Goal: Ask a question

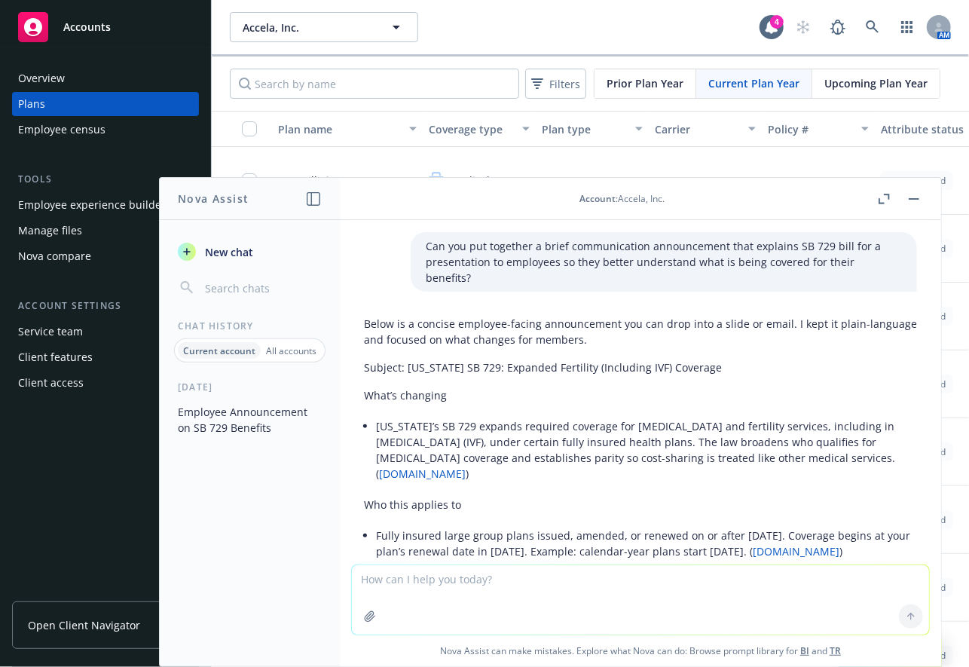
click at [514, 424] on li "[US_STATE]’s SB 729 expands required coverage for [MEDICAL_DATA] and fertility …" at bounding box center [646, 449] width 541 height 69
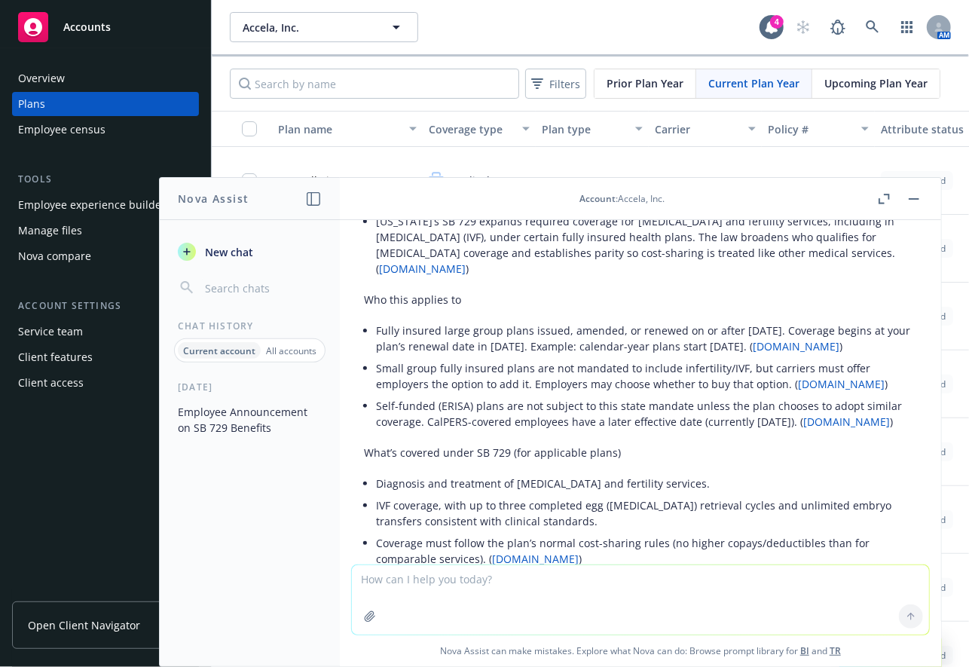
scroll to position [136, 0]
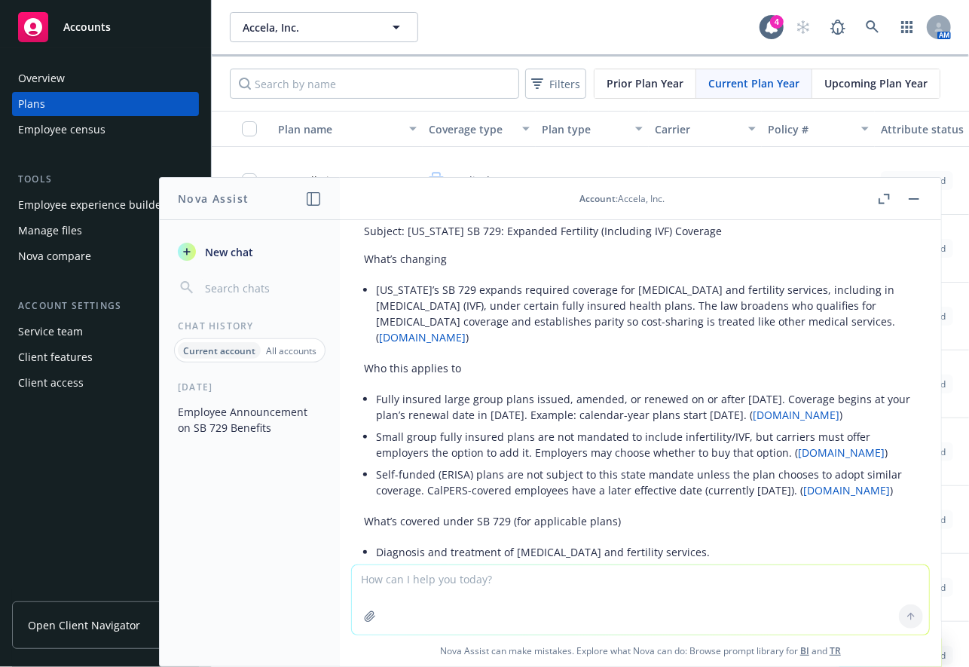
click at [34, 542] on div "Overview Plans Employee census Tools Employee experience builder Manage files N…" at bounding box center [105, 357] width 211 height 619
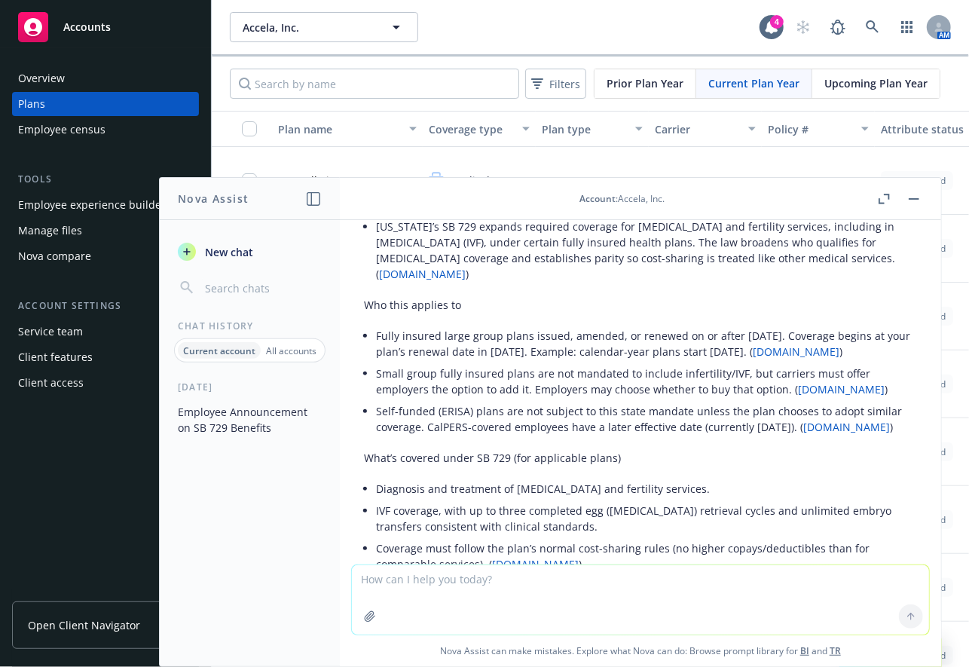
scroll to position [274, 0]
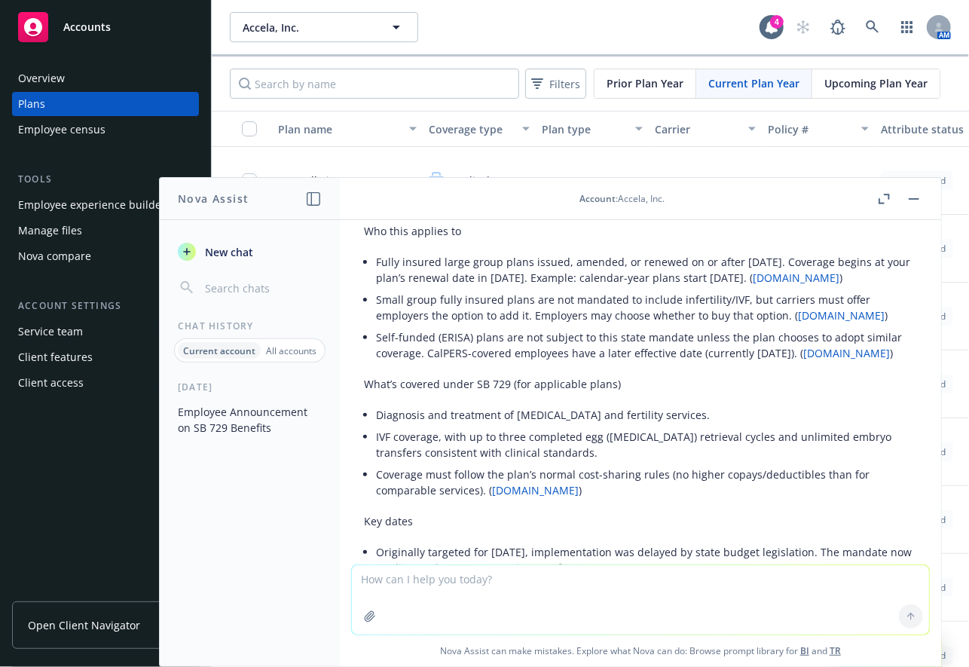
click at [407, 588] on textarea at bounding box center [640, 599] width 577 height 69
type textarea "can you provide me specific language if this is concerning a [PERSON_NAME] plan…"
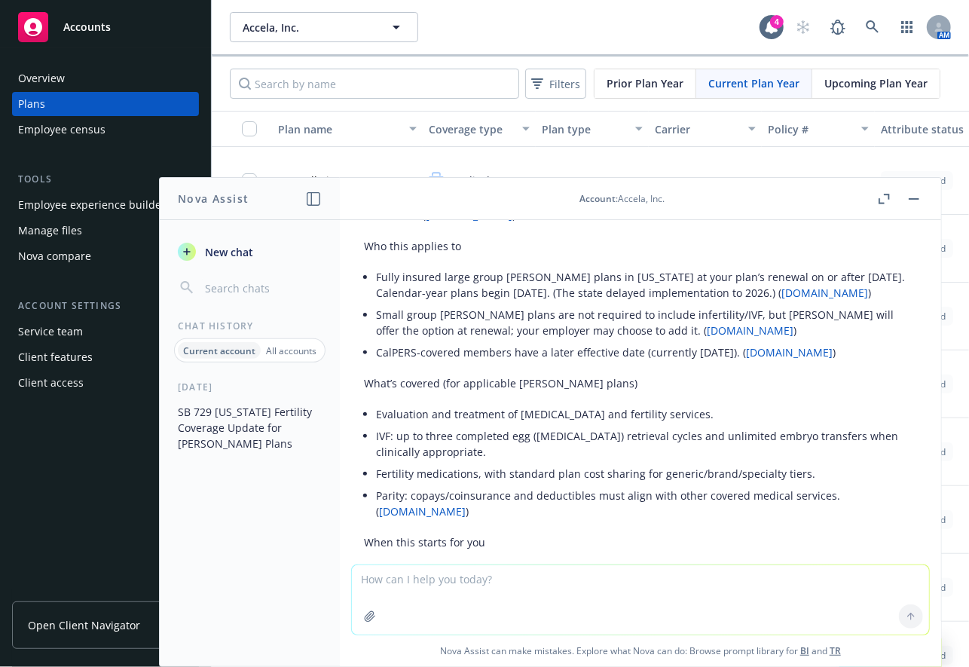
scroll to position [1402, 0]
click at [8, 663] on div "Overview Plans Employee census Tools Employee experience builder Manage files N…" at bounding box center [105, 357] width 211 height 619
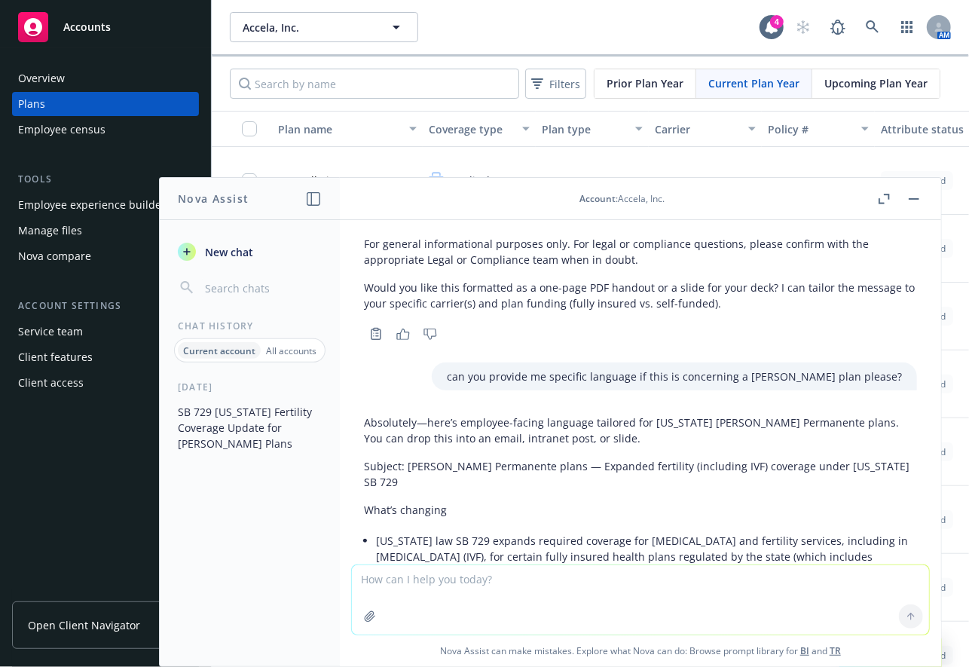
scroll to position [1028, 0]
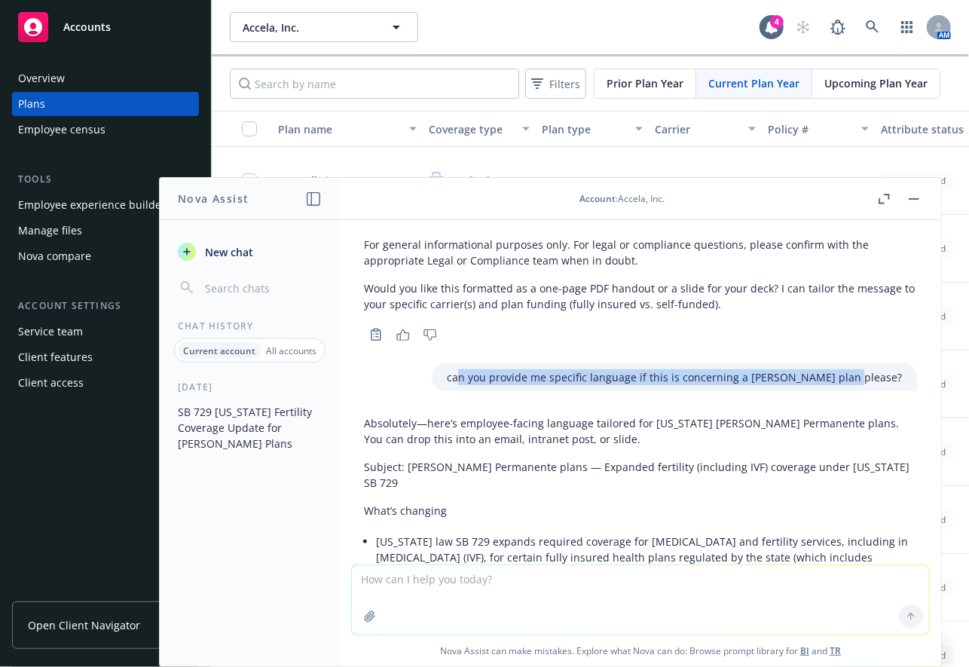
drag, startPoint x: 505, startPoint y: 407, endPoint x: 890, endPoint y: 408, distance: 385.2
click at [890, 391] on div "can you provide me specific language if this is concerning a [PERSON_NAME] plan…" at bounding box center [675, 377] width 486 height 28
copy p "n you provide me specific language if this is concerning a [PERSON_NAME] plan p…"
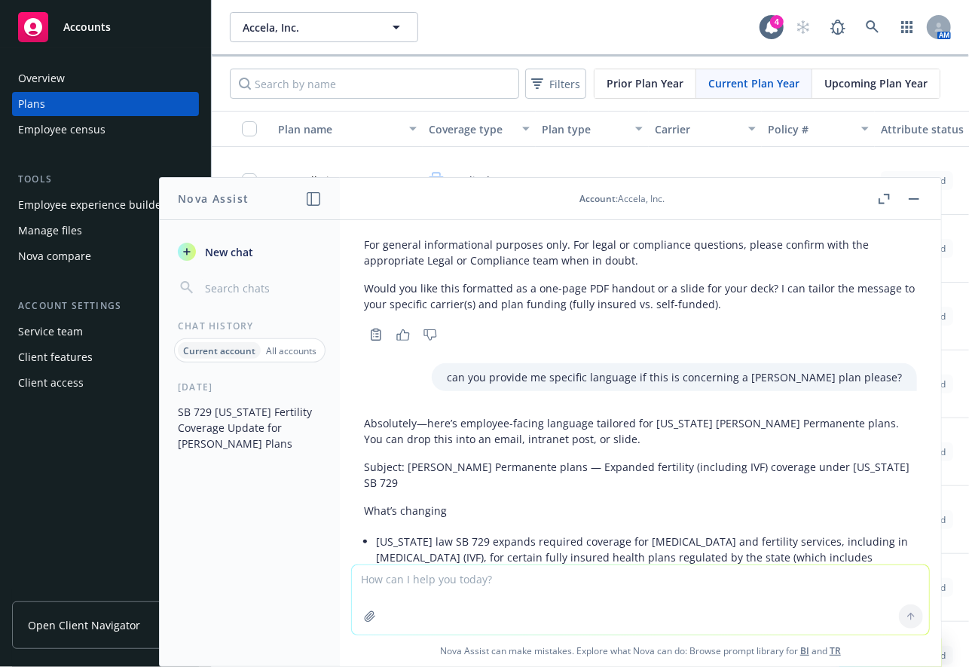
click at [409, 590] on textarea at bounding box center [640, 599] width 577 height 69
paste textarea "n you provide me specific language if this is concerning a [PERSON_NAME] plan p…"
click at [640, 574] on textarea "n you provide me specific language if this is concerning a [PERSON_NAME] plan p…" at bounding box center [640, 599] width 577 height 71
type textarea "n you provide me specific language if this is concerning a health plan that's l…"
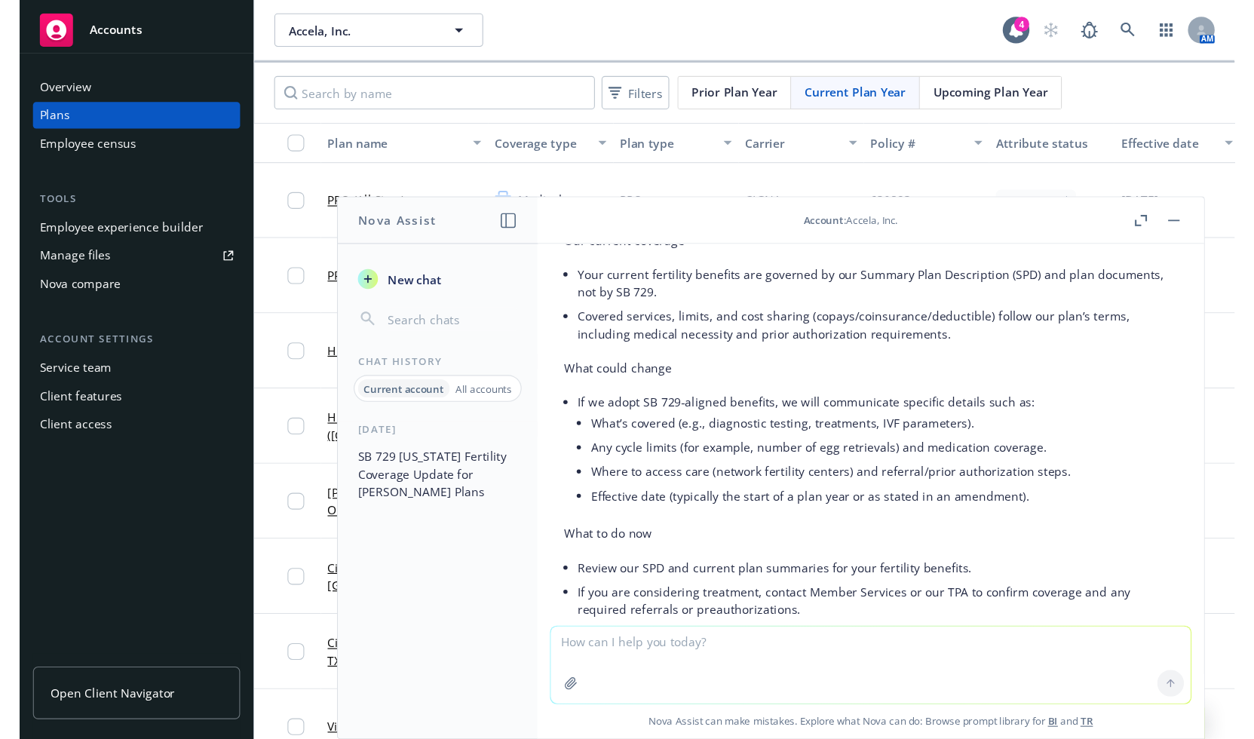
scroll to position [2383, 0]
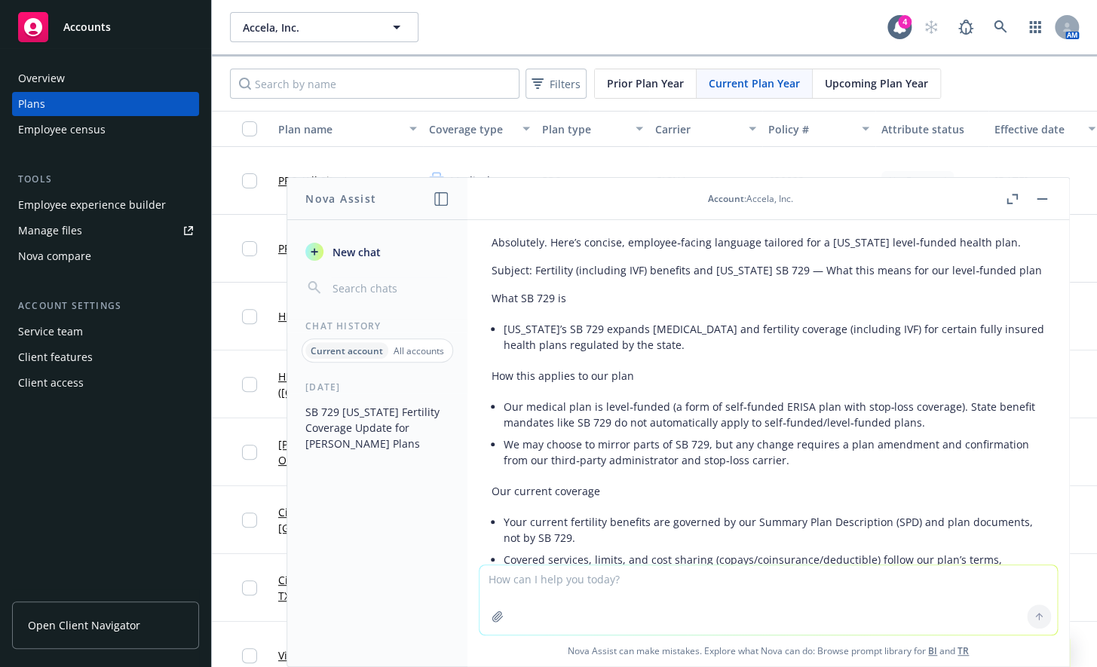
click at [35, 517] on div "Overview Plans Employee census Tools Employee experience builder Manage files N…" at bounding box center [105, 357] width 211 height 619
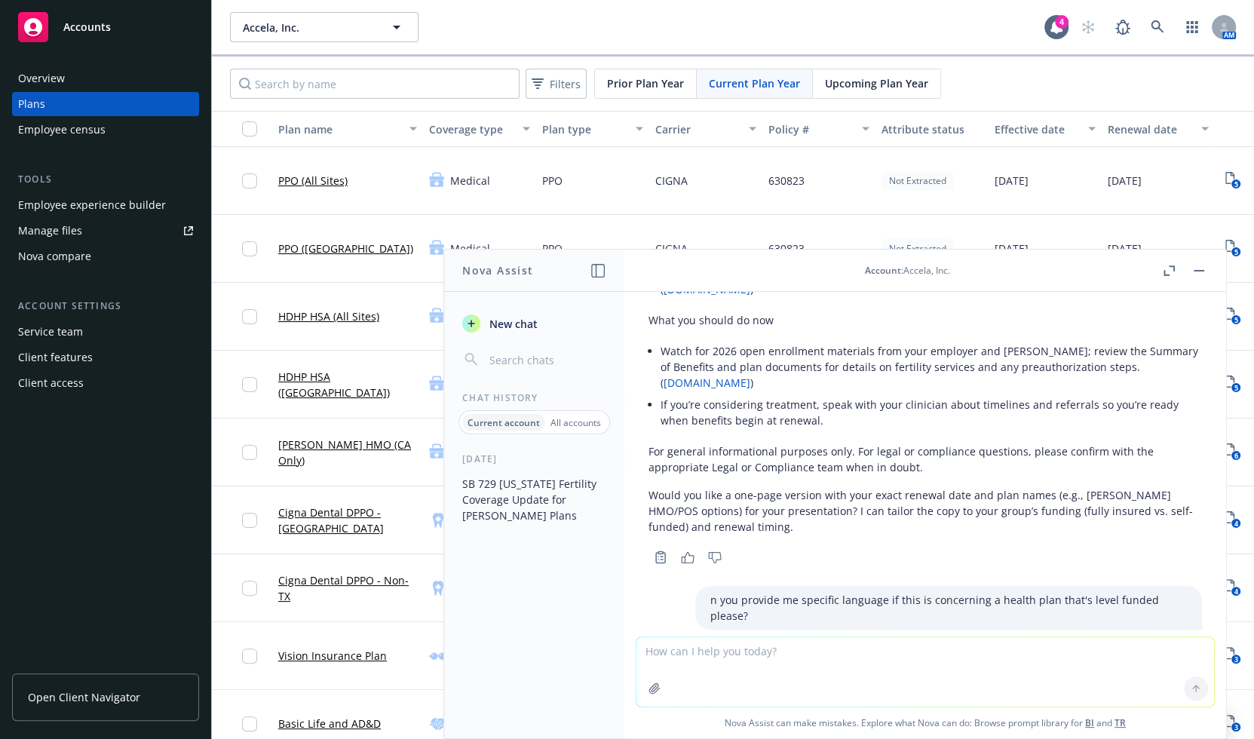
scroll to position [2041, 0]
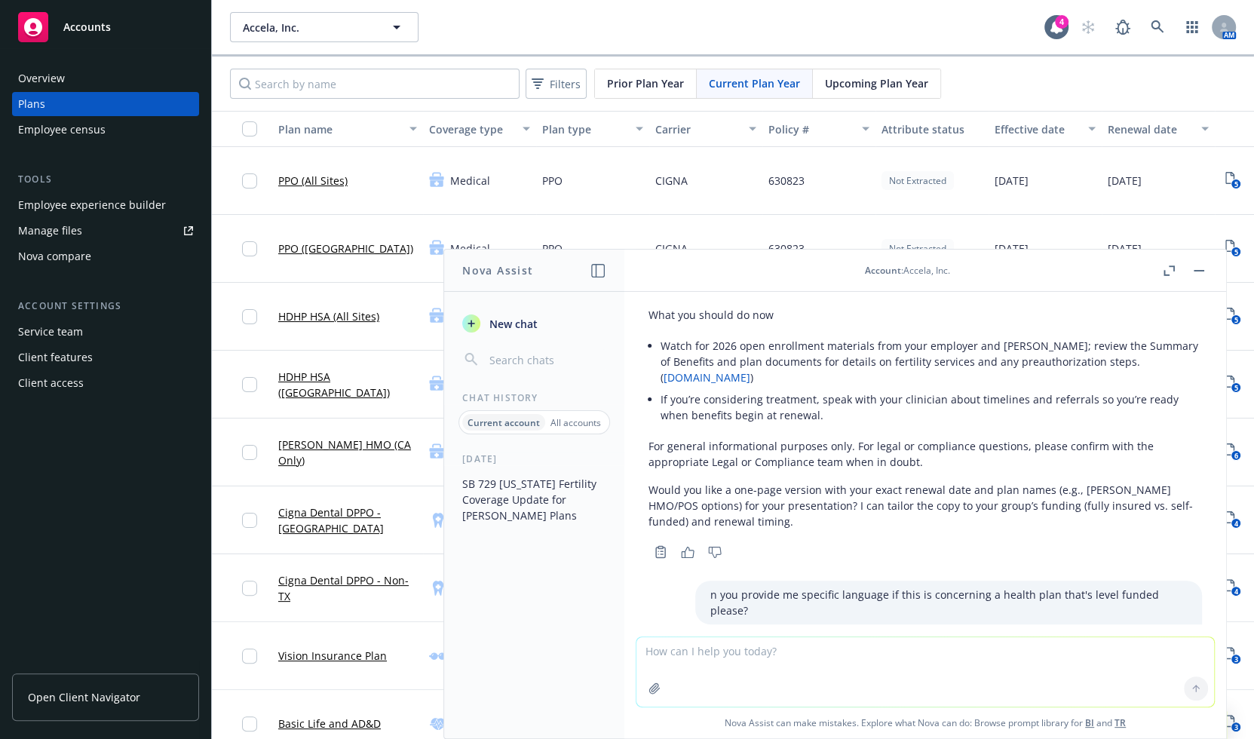
click at [18, 620] on div "Overview Plans Employee census Tools Employee experience builder Manage files N…" at bounding box center [105, 393] width 211 height 691
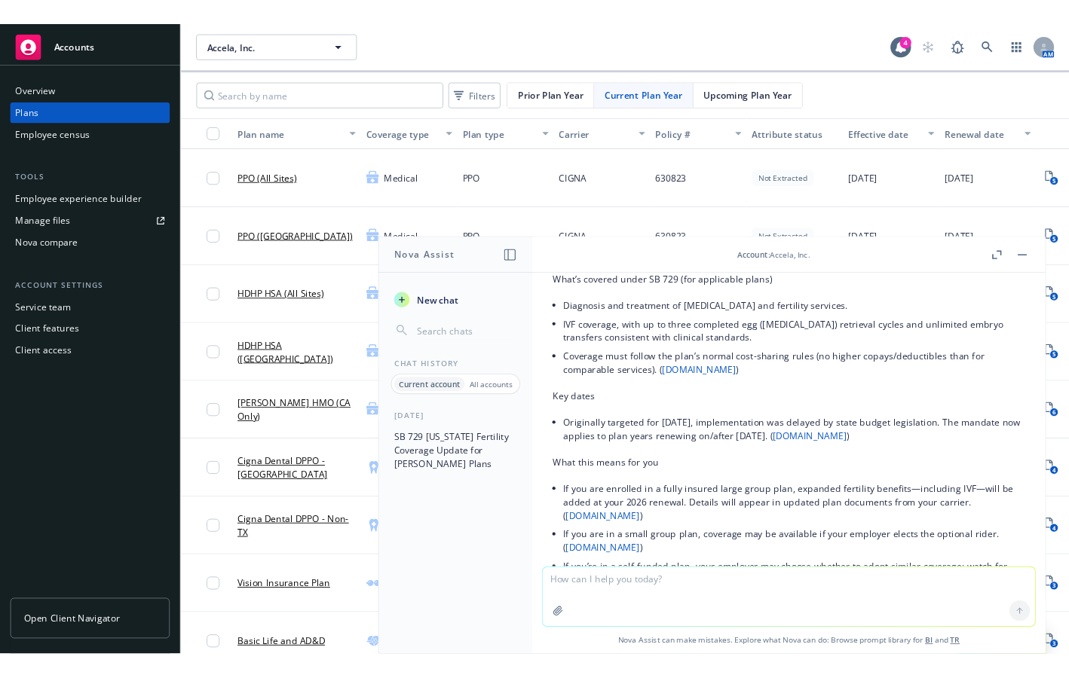
scroll to position [411, 0]
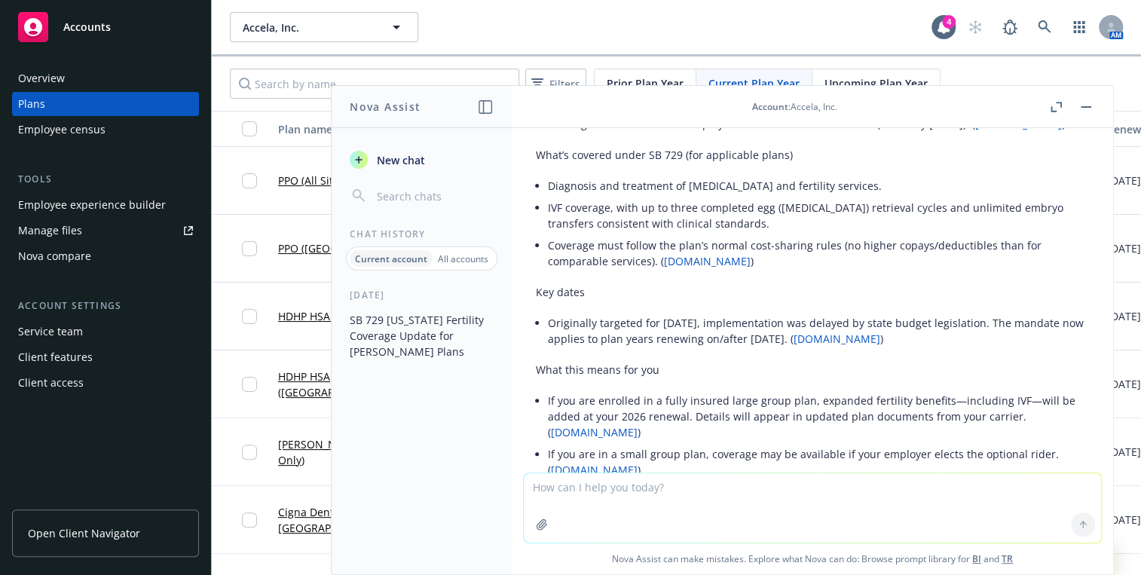
click at [24, 455] on div "Overview Plans Employee census Tools Employee experience builder Manage files N…" at bounding box center [105, 311] width 211 height 527
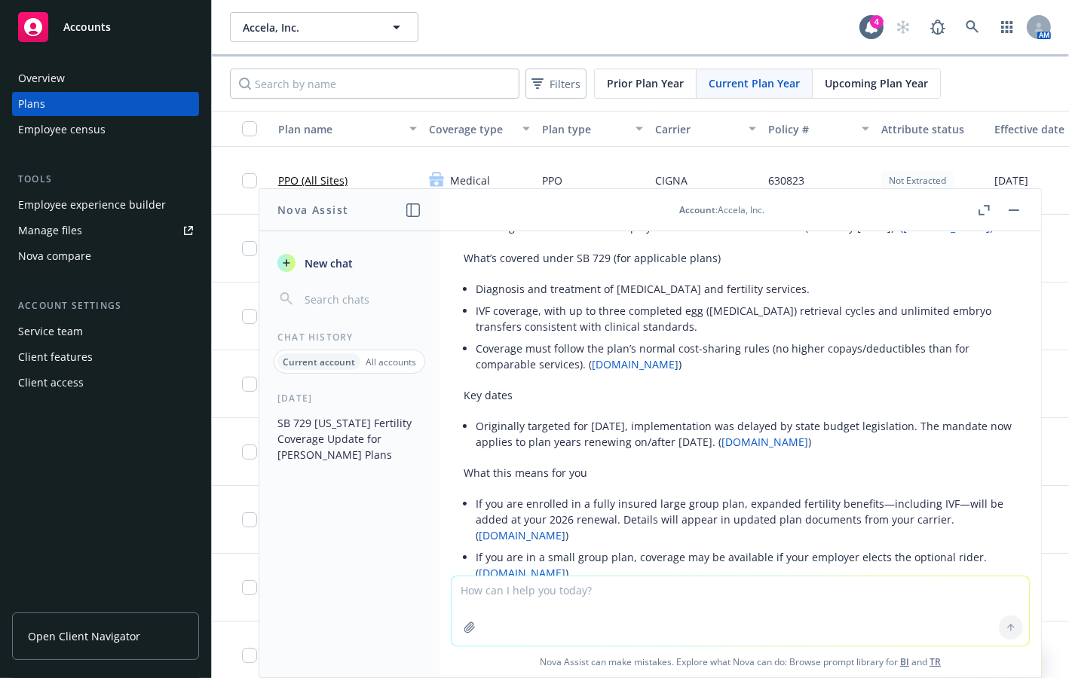
click at [353, 541] on div "[DATE] SB 729 [US_STATE] Fertility Coverage Update for [PERSON_NAME] Plans" at bounding box center [349, 535] width 180 height 286
drag, startPoint x: 1014, startPoint y: 204, endPoint x: 1022, endPoint y: 142, distance: 62.4
click at [983, 204] on button "button" at bounding box center [1014, 210] width 18 height 18
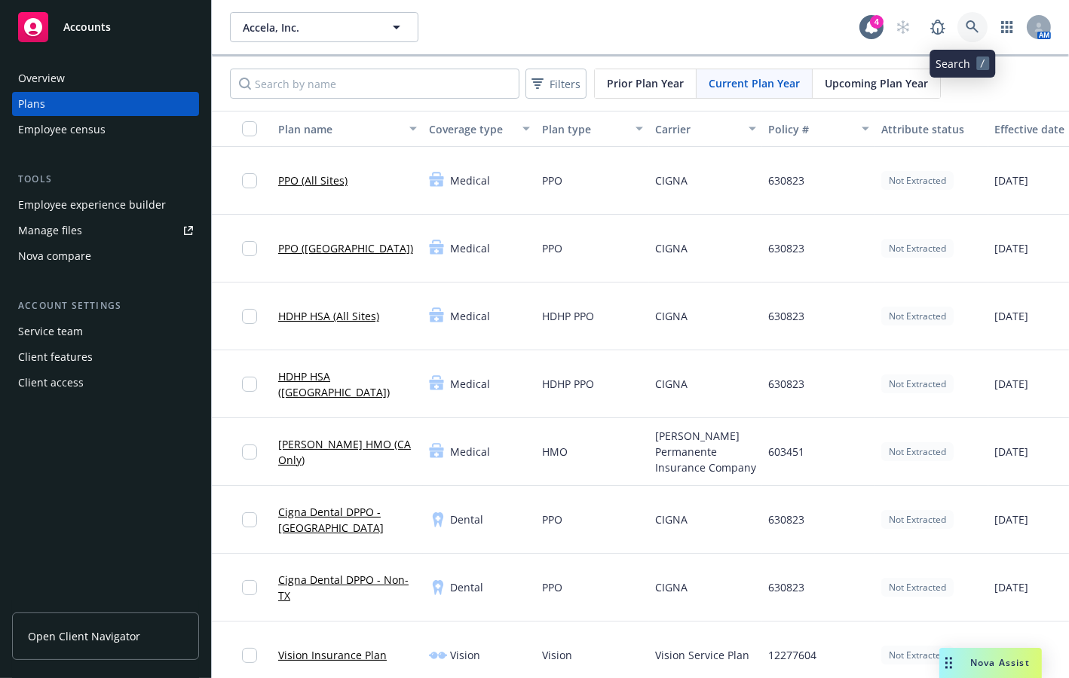
click at [957, 17] on link at bounding box center [972, 27] width 30 height 30
